Goal: Task Accomplishment & Management: Use online tool/utility

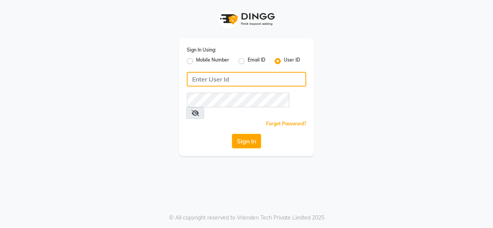
click at [219, 82] on input "Username" at bounding box center [246, 79] width 119 height 15
type input "magic"
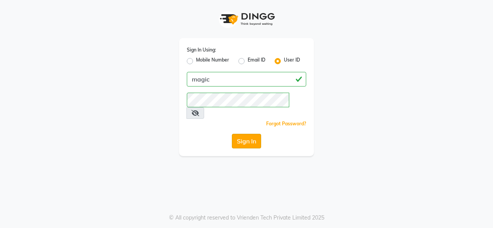
click at [248, 134] on button "Sign In" at bounding box center [246, 141] width 29 height 15
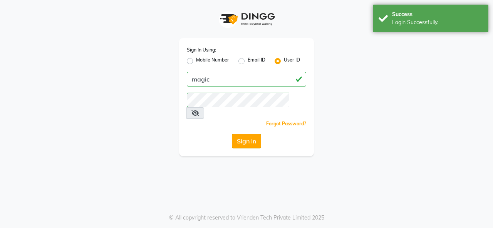
select select "55"
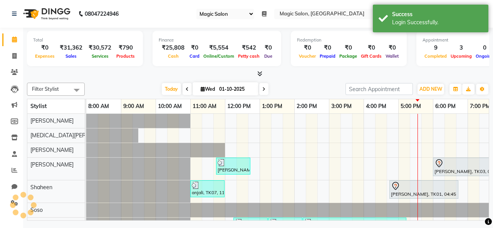
scroll to position [10, 0]
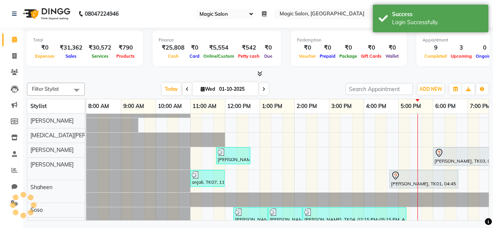
select select "en"
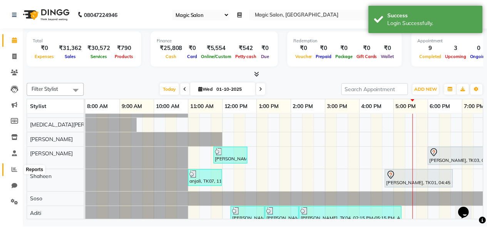
scroll to position [0, 0]
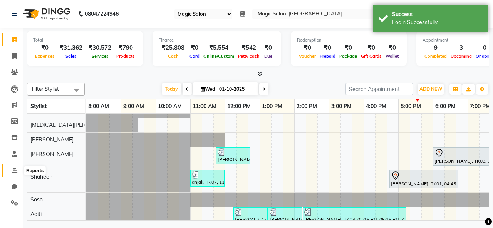
click at [18, 171] on span at bounding box center [14, 170] width 13 height 9
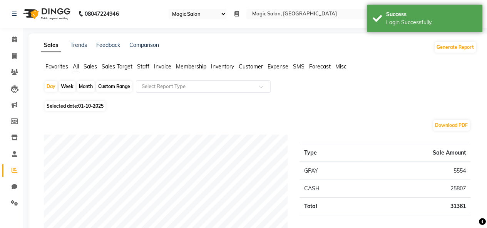
click at [93, 67] on span "Sales" at bounding box center [90, 66] width 13 height 7
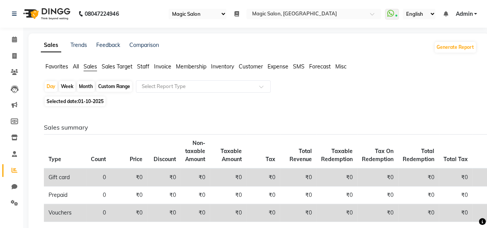
click at [91, 89] on div "Month" at bounding box center [86, 86] width 18 height 11
select select "10"
select select "2025"
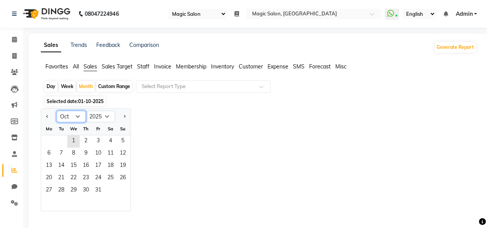
click at [77, 116] on select "Jan Feb Mar Apr May Jun [DATE] Aug Sep Oct Nov Dec" at bounding box center [71, 117] width 29 height 12
select select "9"
click at [57, 111] on select "Jan Feb Mar Apr May Jun [DATE] Aug Sep Oct Nov Dec" at bounding box center [71, 117] width 29 height 12
click at [49, 141] on span "1" at bounding box center [49, 141] width 12 height 12
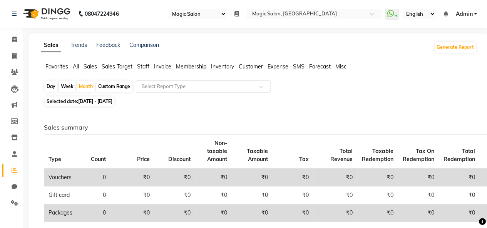
click at [146, 67] on span "Staff" at bounding box center [143, 66] width 12 height 7
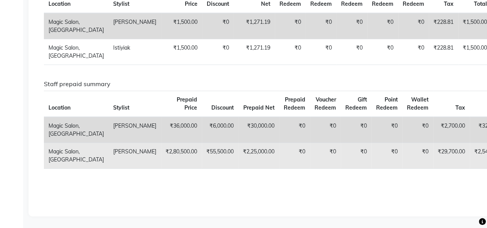
scroll to position [1460, 0]
